Goal: Entertainment & Leisure: Consume media (video, audio)

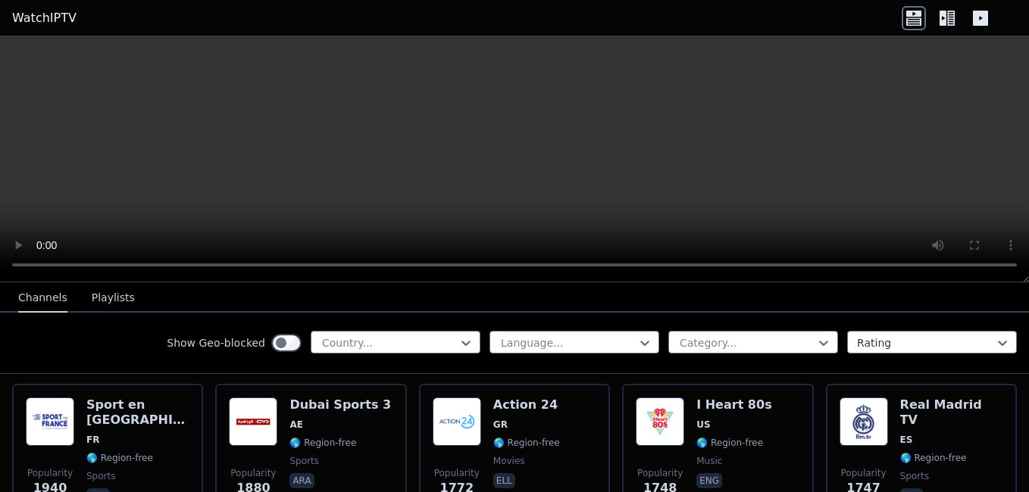
scroll to position [1102, 0]
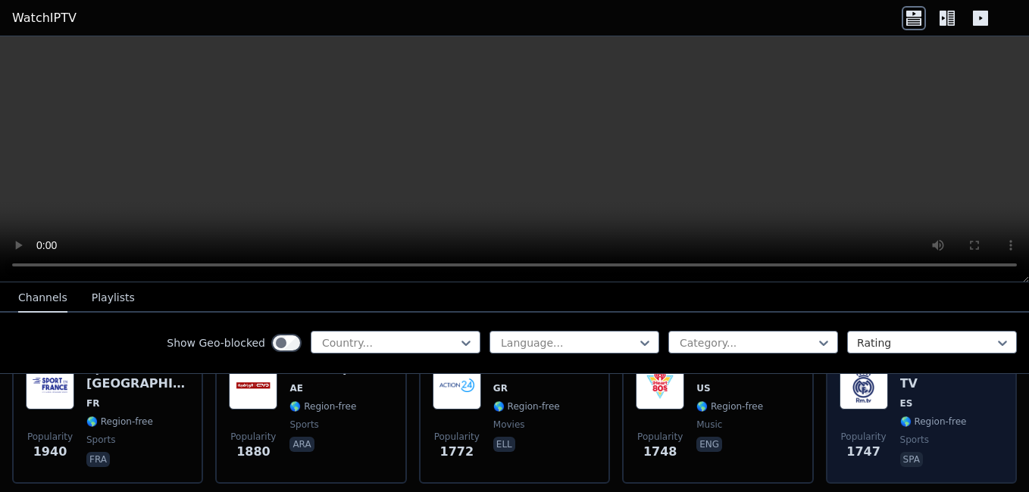
click at [972, 406] on div "Real Madrid TV ES 🌎 Region-free sports spa" at bounding box center [951, 415] width 103 height 109
click at [952, 434] on span "sports" at bounding box center [951, 440] width 103 height 12
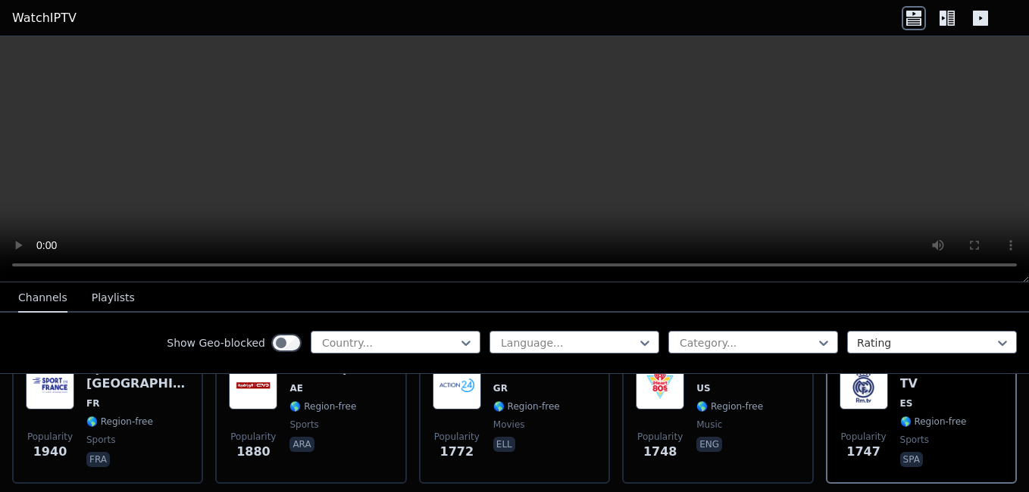
click at [945, 13] on icon at bounding box center [942, 18] width 7 height 15
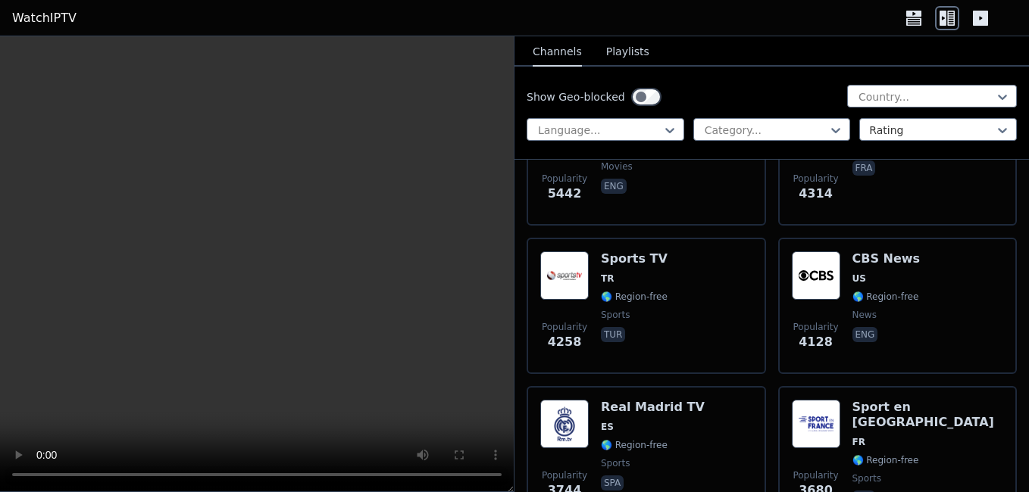
scroll to position [514, 0]
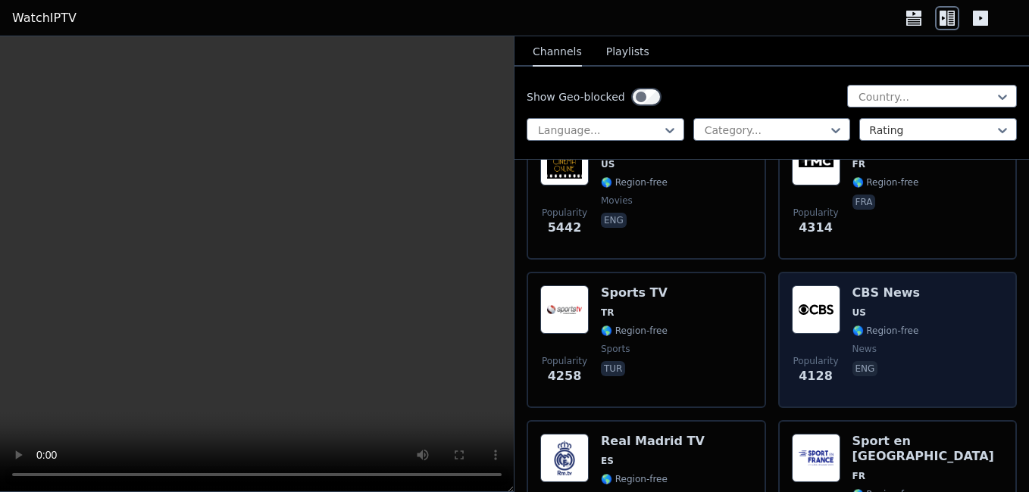
click at [923, 272] on div "Popularity 4128 CBS News US 🌎 Region-free news eng" at bounding box center [897, 340] width 239 height 136
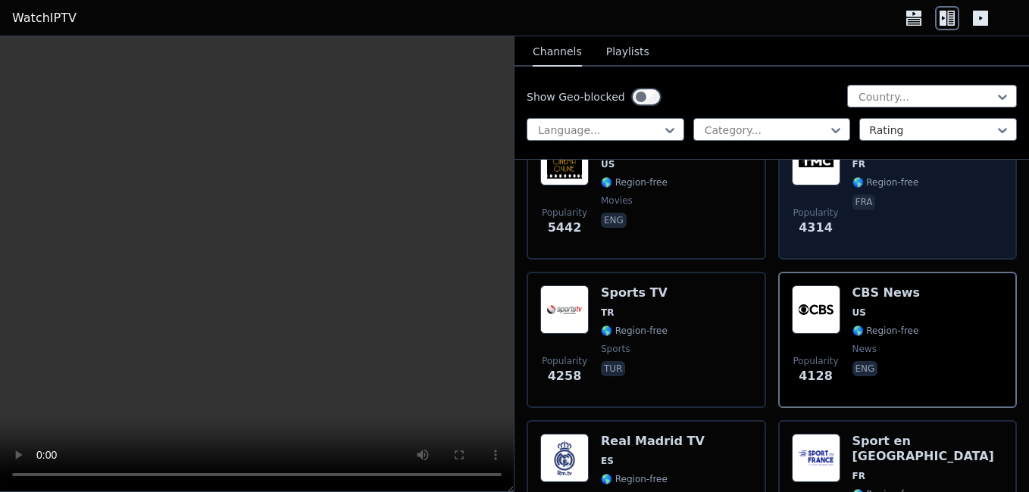
click at [937, 244] on div "Popularity 4314 TMC FR 🌎 Region-free fra" at bounding box center [897, 191] width 239 height 136
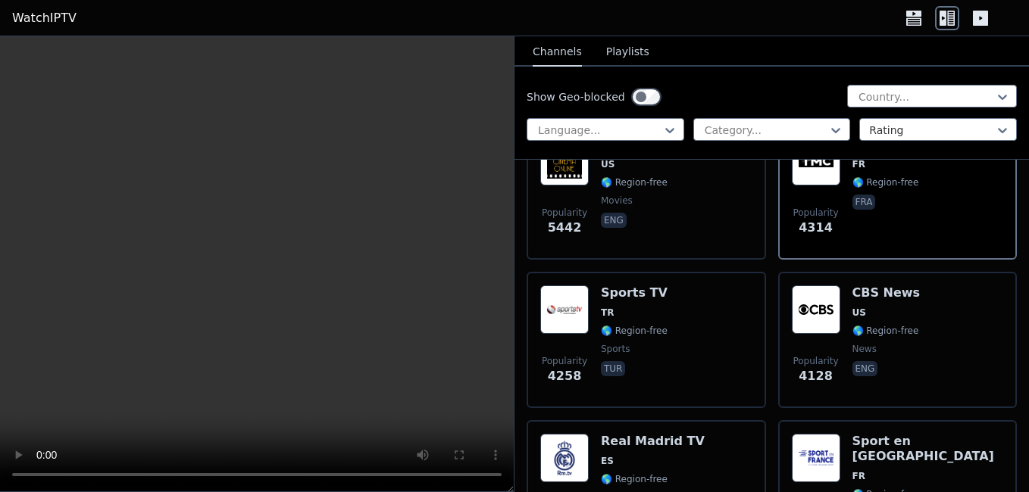
click at [633, 65] on button "Playlists" at bounding box center [627, 52] width 43 height 29
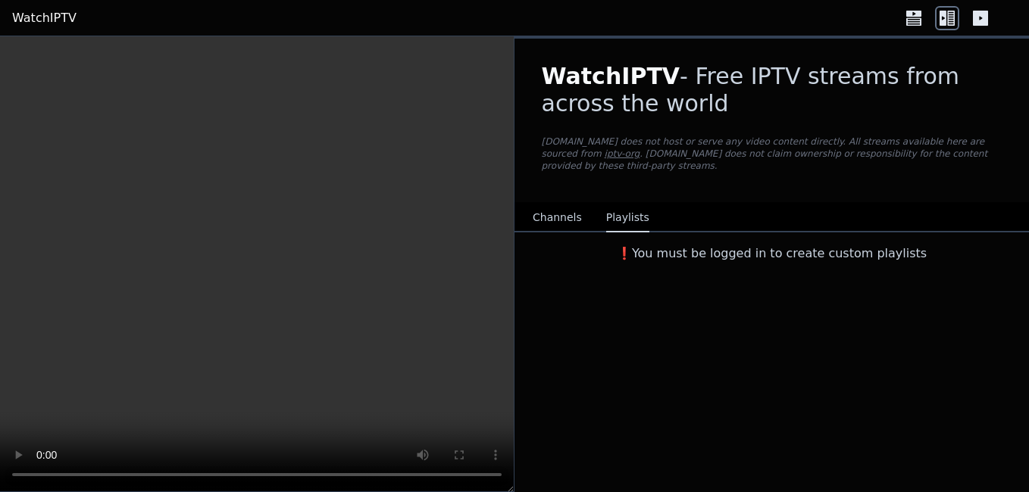
scroll to position [0, 0]
click at [564, 204] on button "Channels" at bounding box center [557, 218] width 49 height 29
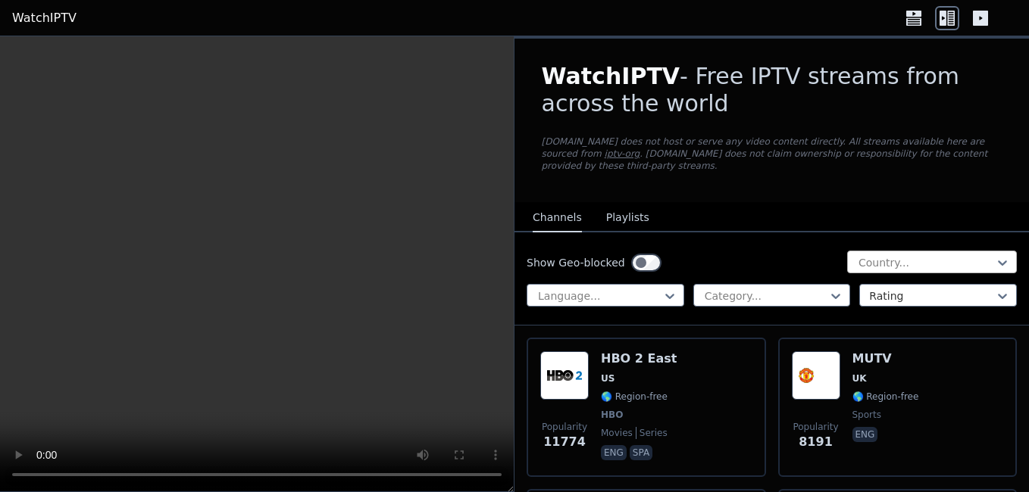
click at [923, 258] on div "Country..." at bounding box center [932, 262] width 170 height 23
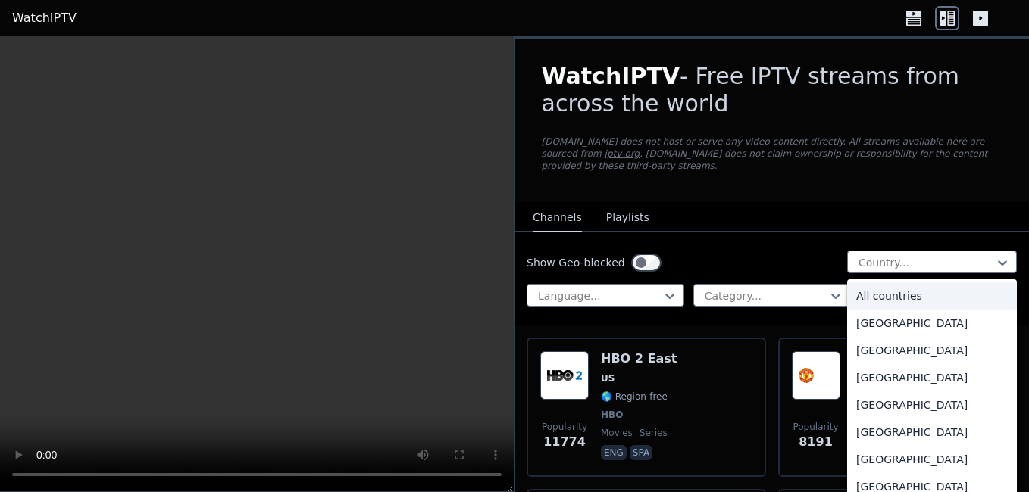
type input "*"
type input "**"
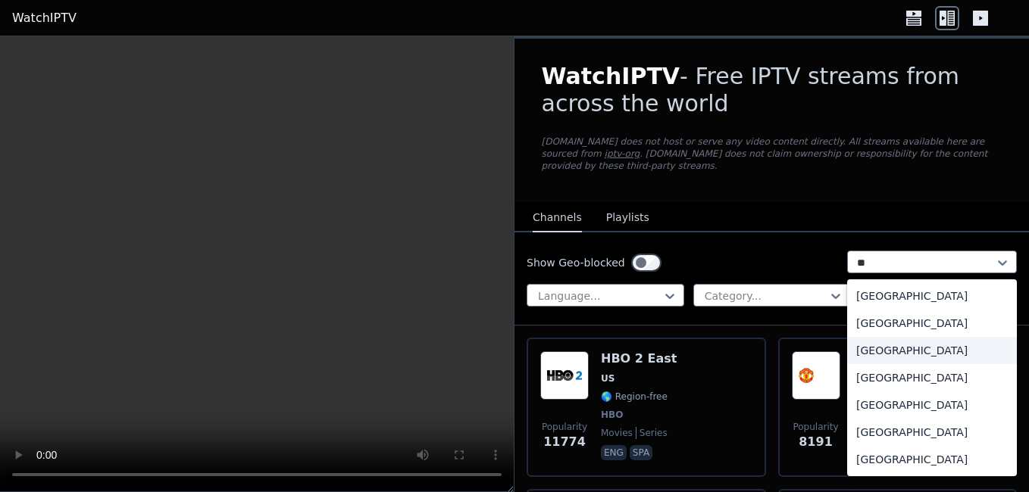
click at [888, 347] on div "[GEOGRAPHIC_DATA]" at bounding box center [932, 350] width 170 height 27
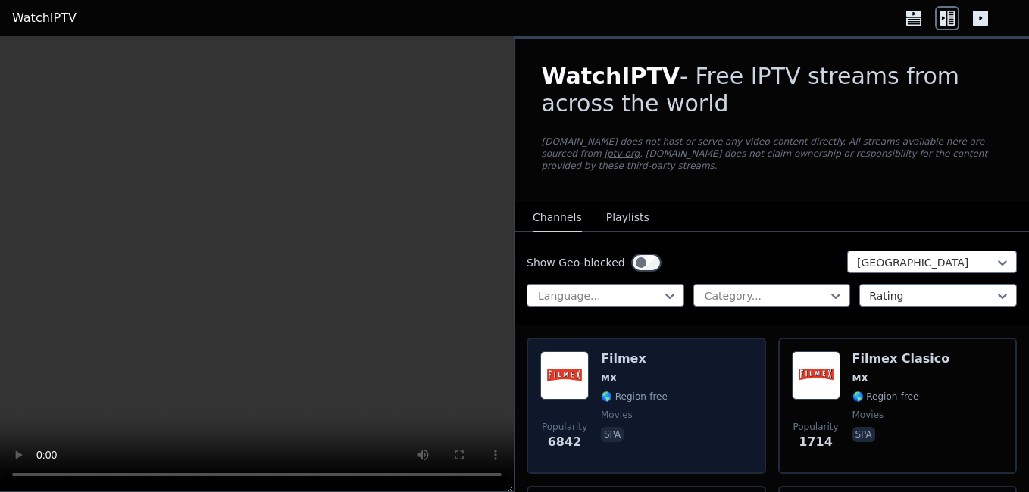
click at [736, 383] on div "Popularity 6842 Filmex MX 🌎 Region-free movies spa" at bounding box center [646, 406] width 212 height 109
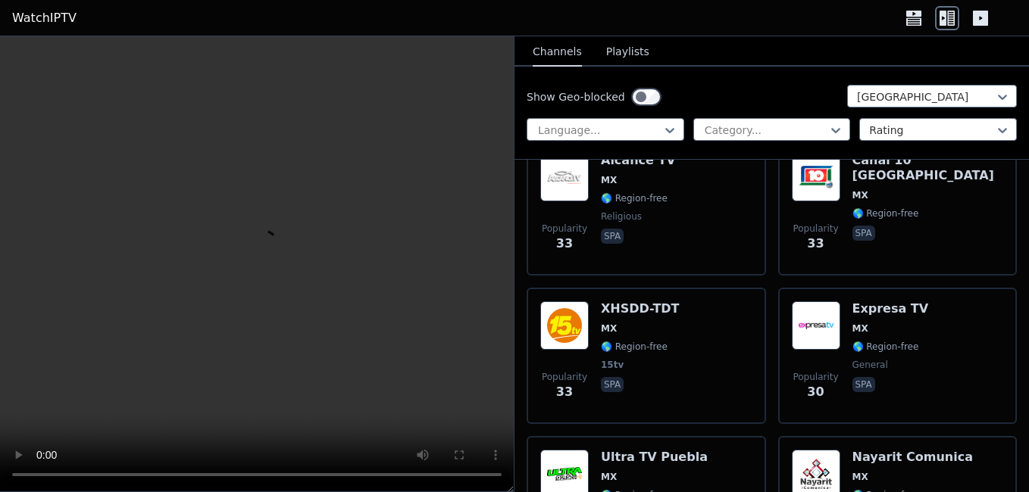
scroll to position [2737, 0]
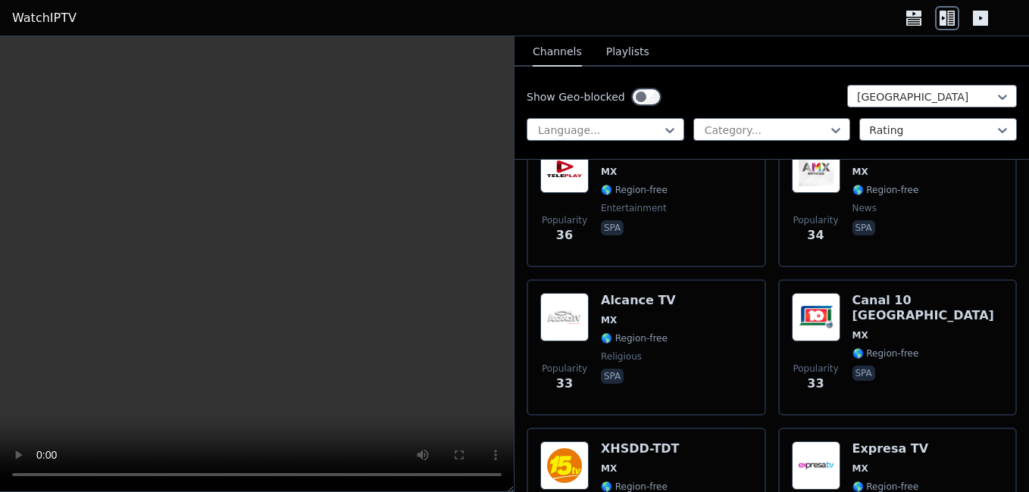
click at [43, 13] on link "WatchIPTV" at bounding box center [44, 18] width 64 height 18
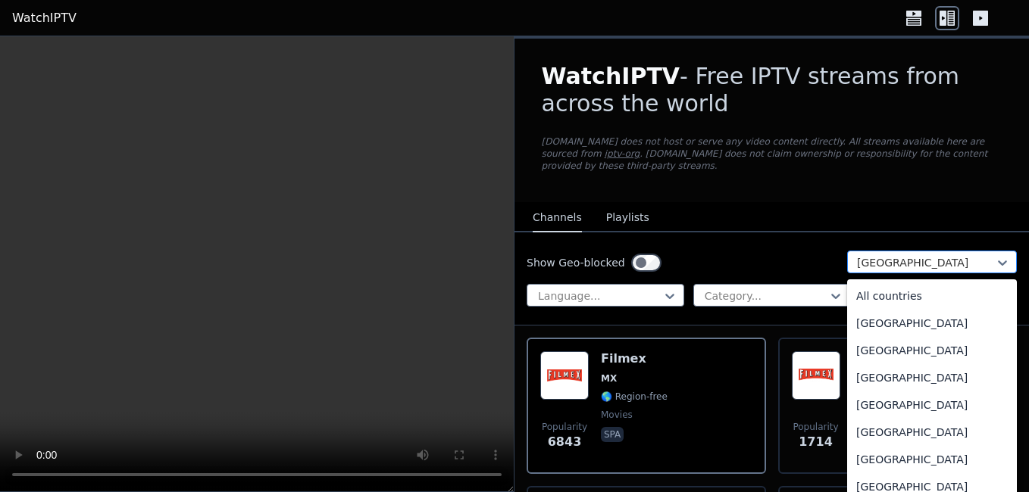
click at [847, 252] on div "[GEOGRAPHIC_DATA]" at bounding box center [932, 262] width 170 height 23
click at [944, 283] on div "All countries" at bounding box center [932, 296] width 170 height 27
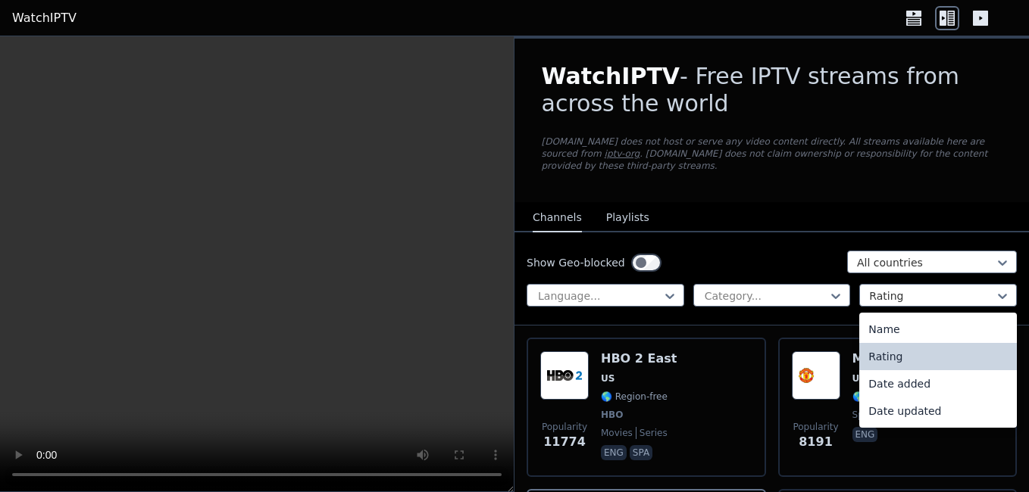
click at [944, 284] on div "Rating" at bounding box center [938, 295] width 158 height 23
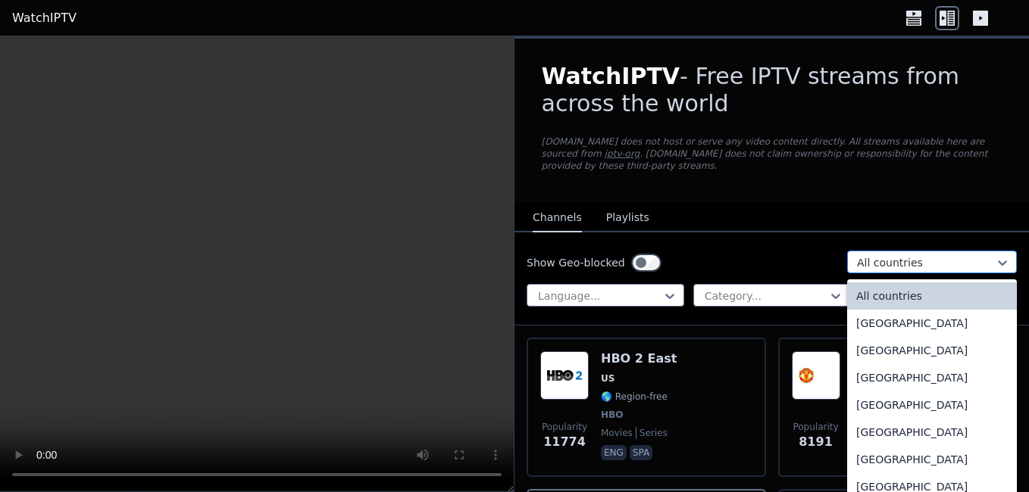
click at [946, 258] on div "All countries" at bounding box center [932, 262] width 170 height 23
click at [857, 176] on div "WatchIPTV - Free IPTV streams from across the world [DOMAIN_NAME] does not host…" at bounding box center [771, 121] width 509 height 164
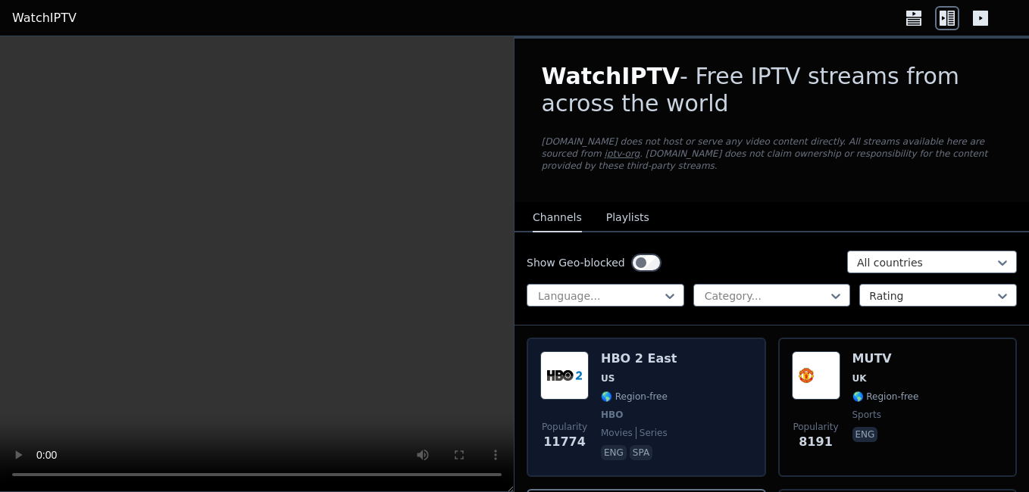
click at [725, 368] on div "Popularity 11774 HBO 2 East US 🌎 Region-free HBO movies series eng spa" at bounding box center [646, 408] width 212 height 112
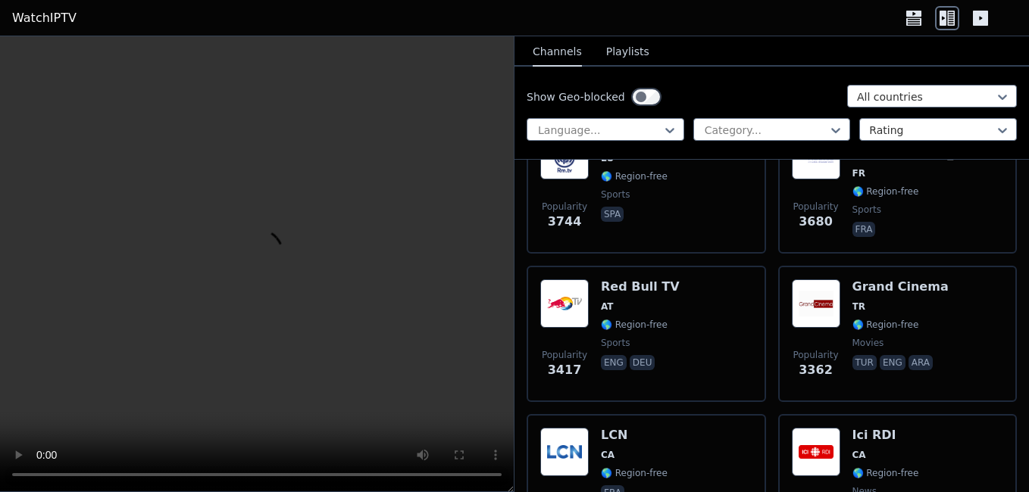
scroll to position [818, 0]
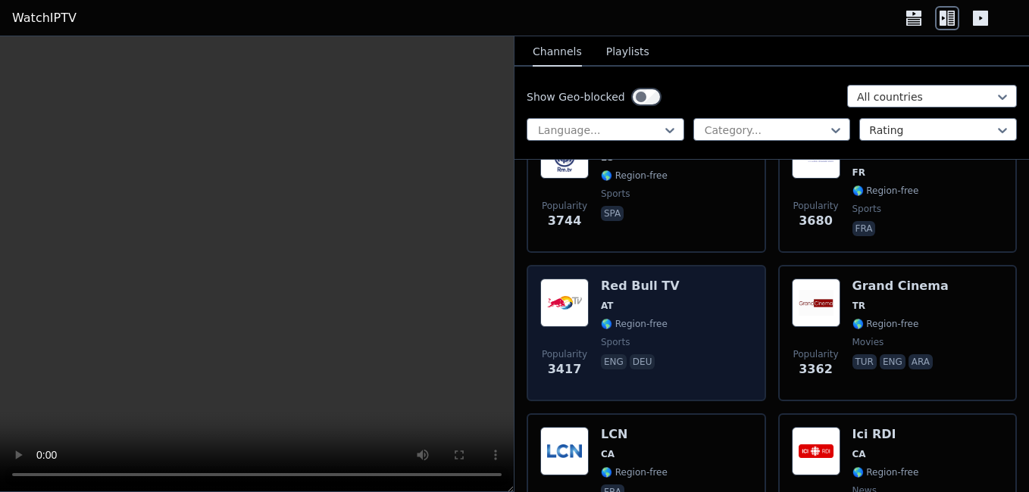
click at [725, 315] on div "Popularity 3417 Red Bull TV AT 🌎 Region-free sports eng deu" at bounding box center [646, 333] width 212 height 109
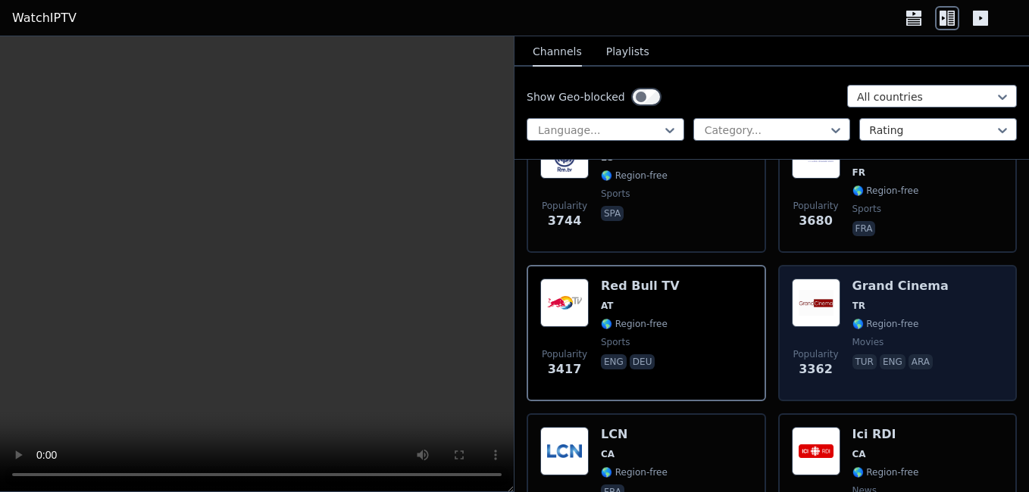
click at [893, 361] on div "Grand Cinema TR 🌎 Region-free movies tur eng ara" at bounding box center [900, 333] width 96 height 109
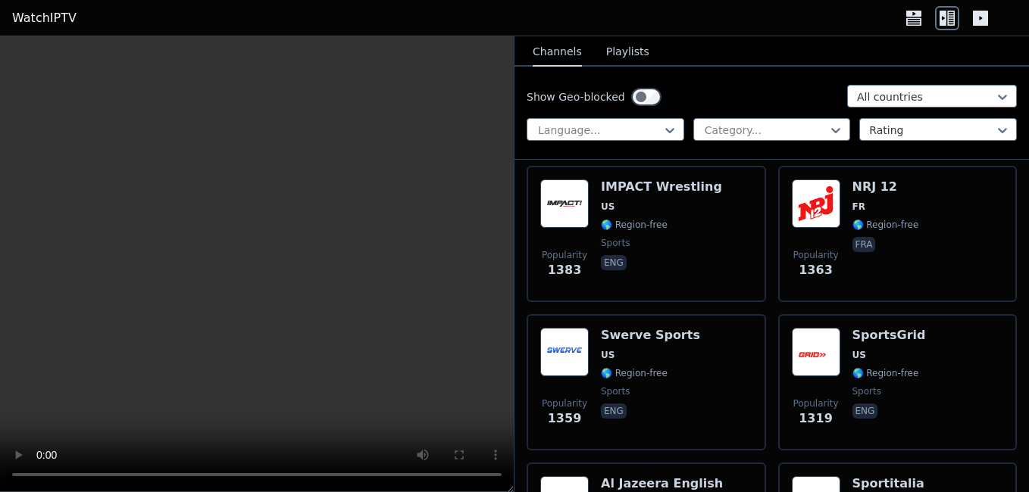
scroll to position [3907, 0]
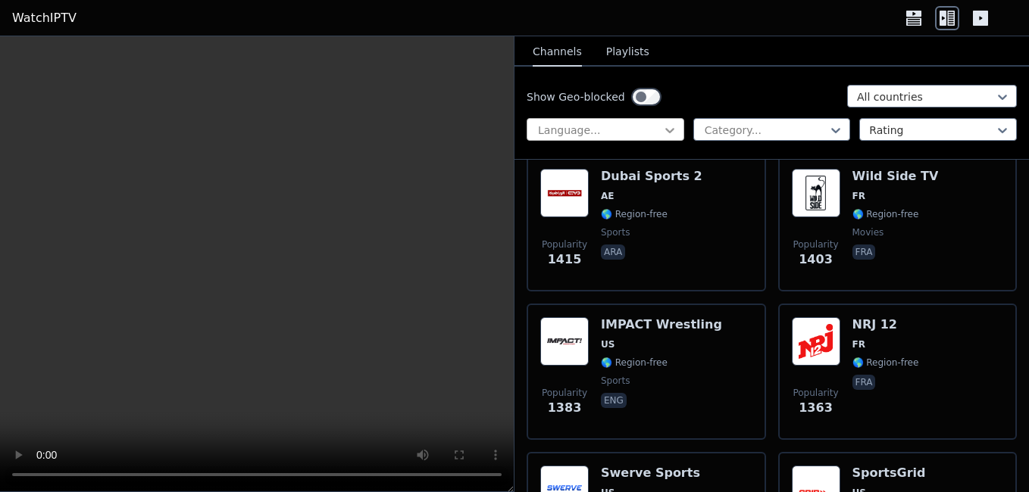
click at [669, 124] on icon at bounding box center [669, 130] width 15 height 15
drag, startPoint x: 669, startPoint y: 124, endPoint x: 736, endPoint y: 137, distance: 68.6
click at [736, 137] on div "Language... Category... Rating" at bounding box center [772, 129] width 490 height 23
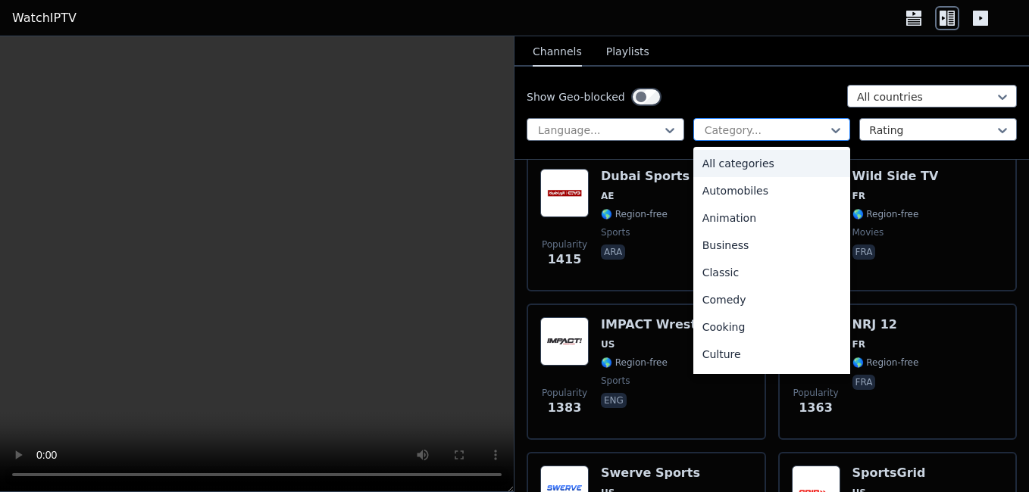
click at [736, 137] on div at bounding box center [766, 130] width 126 height 15
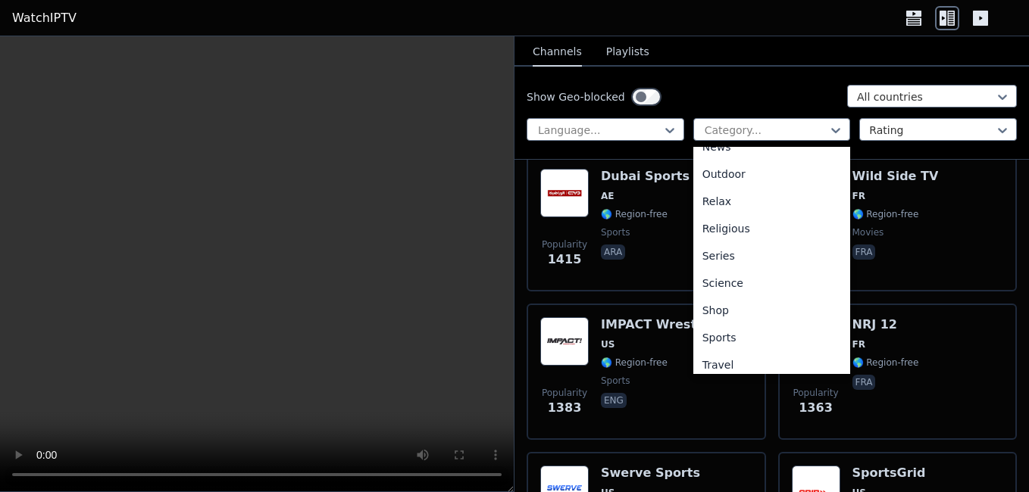
scroll to position [483, 0]
click at [725, 336] on div "Sports" at bounding box center [772, 334] width 158 height 27
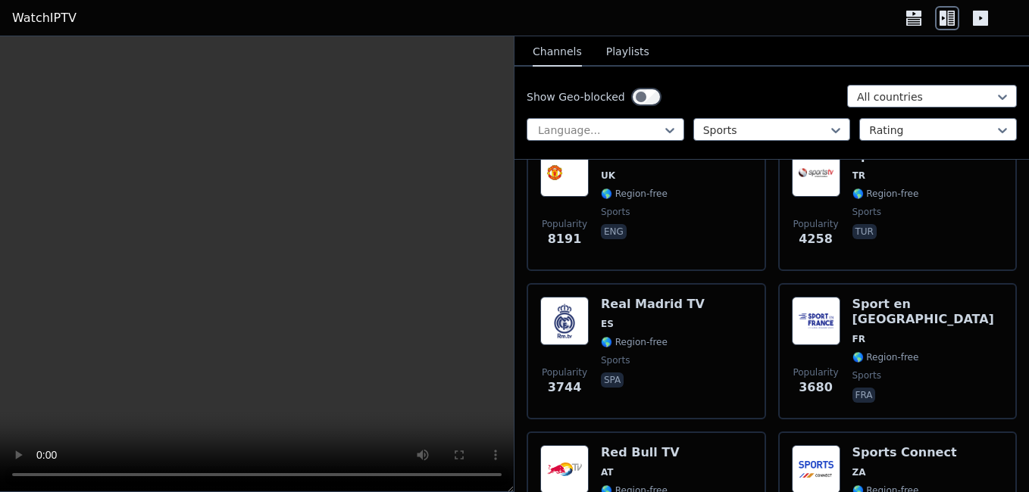
scroll to position [235, 0]
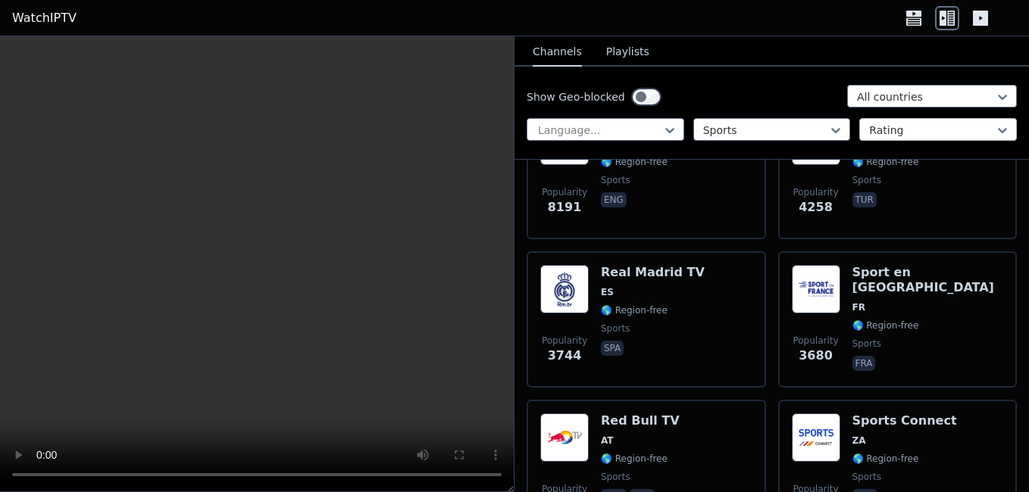
click at [976, 136] on div at bounding box center [932, 130] width 126 height 15
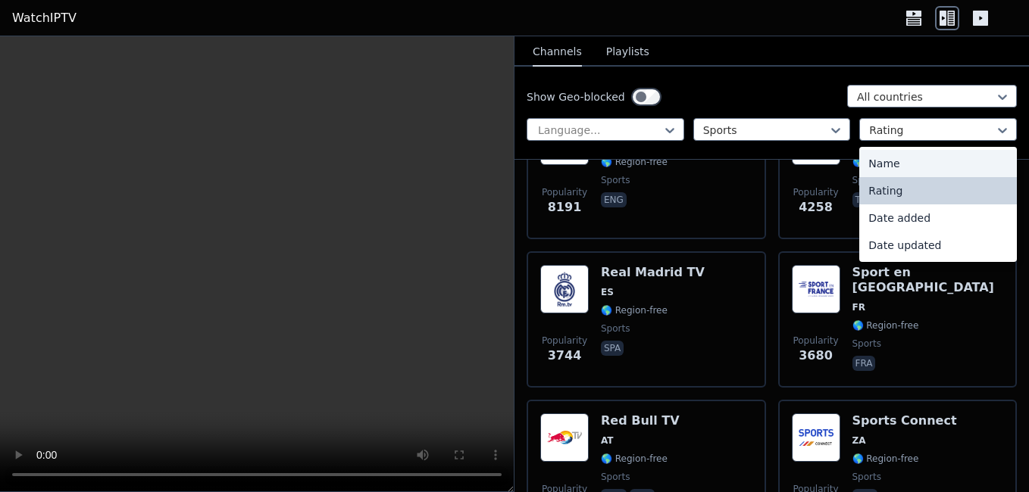
click at [955, 172] on div "Name" at bounding box center [938, 163] width 158 height 27
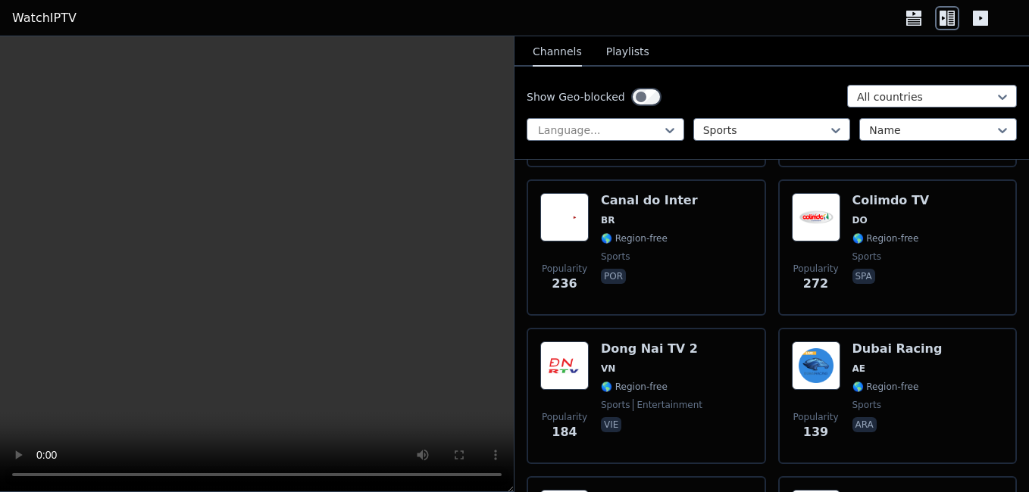
scroll to position [1250, 0]
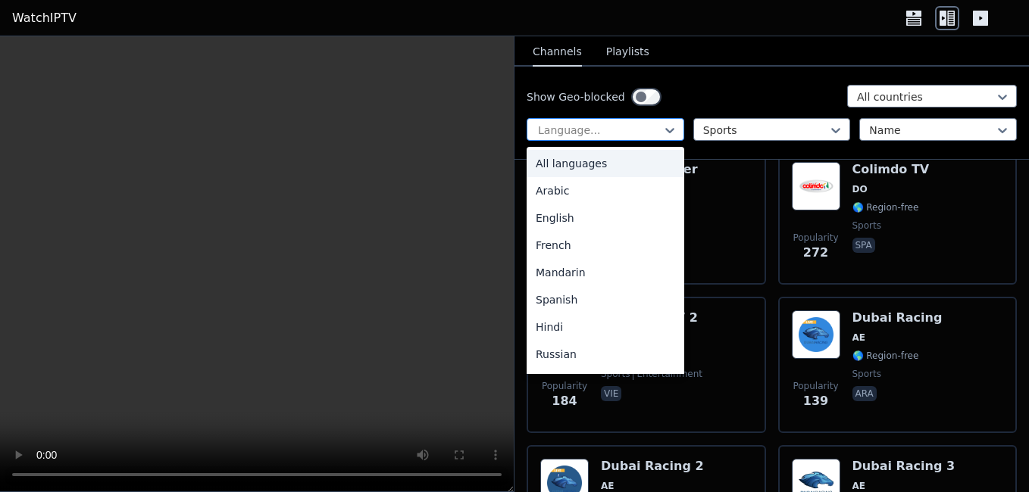
click at [636, 124] on div at bounding box center [599, 130] width 126 height 15
click at [580, 304] on div "Spanish" at bounding box center [606, 299] width 158 height 27
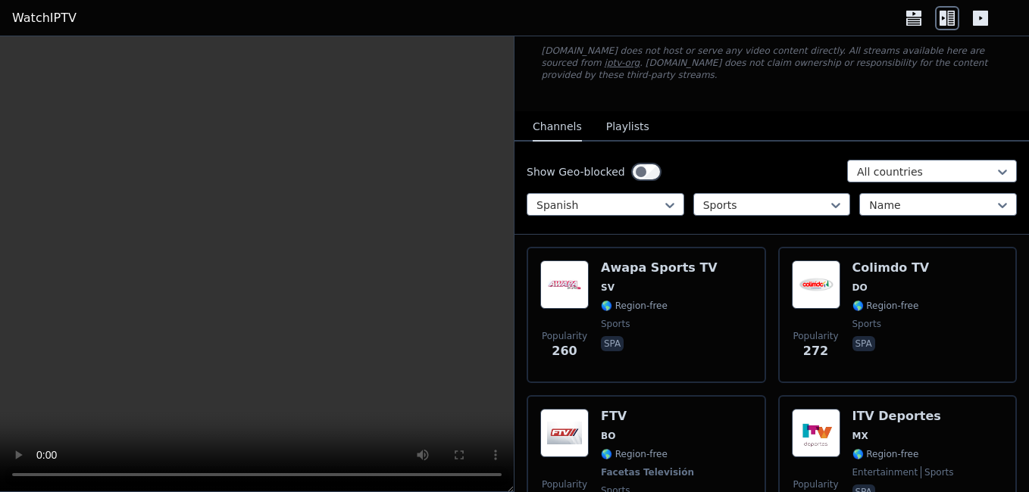
scroll to position [94, 0]
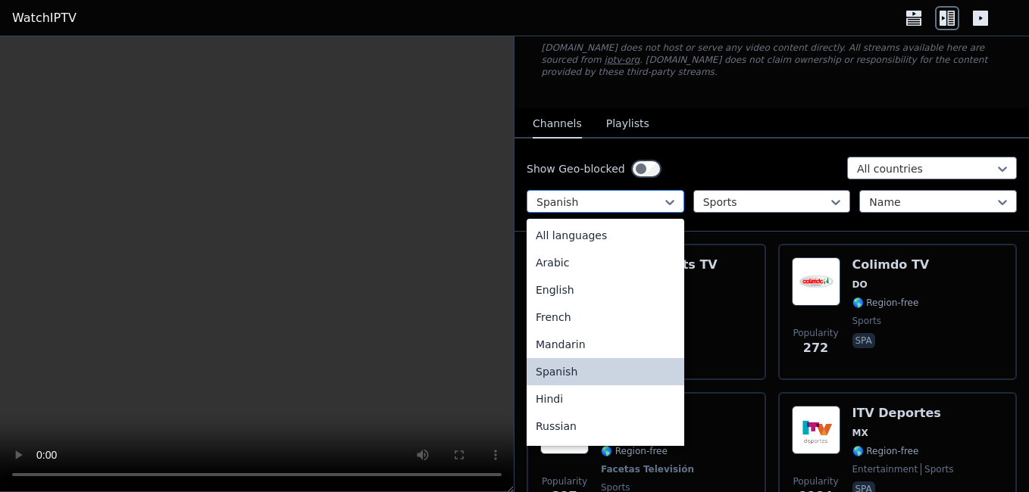
click at [655, 195] on div at bounding box center [599, 202] width 126 height 15
click at [628, 284] on div "English" at bounding box center [606, 290] width 158 height 27
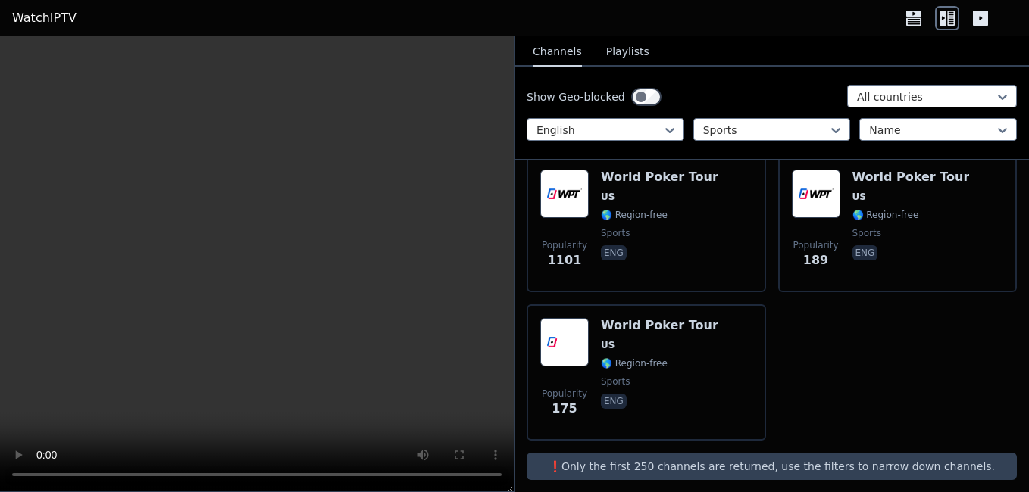
scroll to position [2772, 0]
